Goal: Transaction & Acquisition: Subscribe to service/newsletter

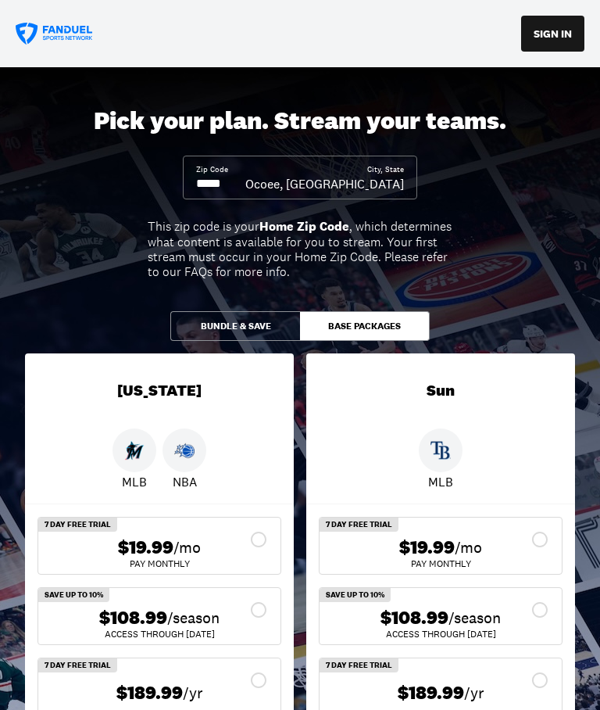
click at [224, 189] on input at bounding box center [220, 183] width 49 height 17
click at [223, 188] on input at bounding box center [220, 183] width 49 height 17
click at [202, 177] on input at bounding box center [220, 183] width 49 height 17
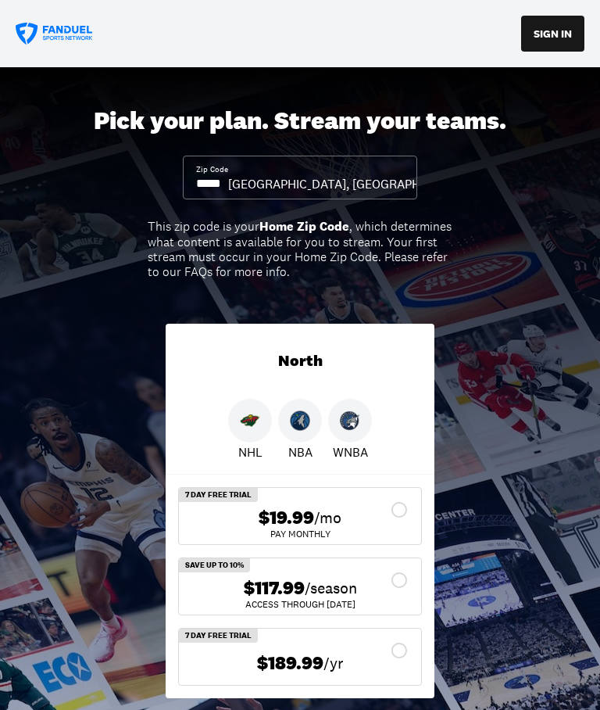
type input "*****"
click at [241, 424] on img at bounding box center [250, 420] width 20 height 20
click at [242, 427] on img at bounding box center [250, 420] width 20 height 20
click at [399, 650] on div "$189.99 /yr" at bounding box center [300, 662] width 217 height 31
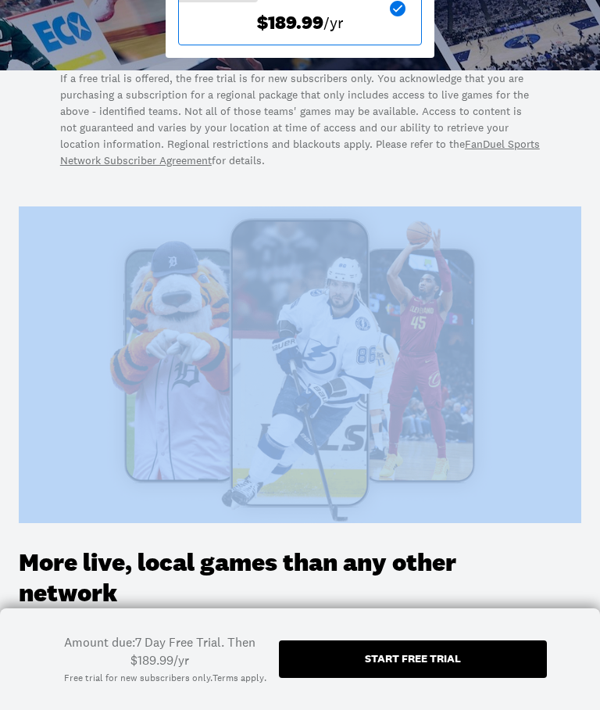
scroll to position [640, 0]
